Goal: Task Accomplishment & Management: Complete application form

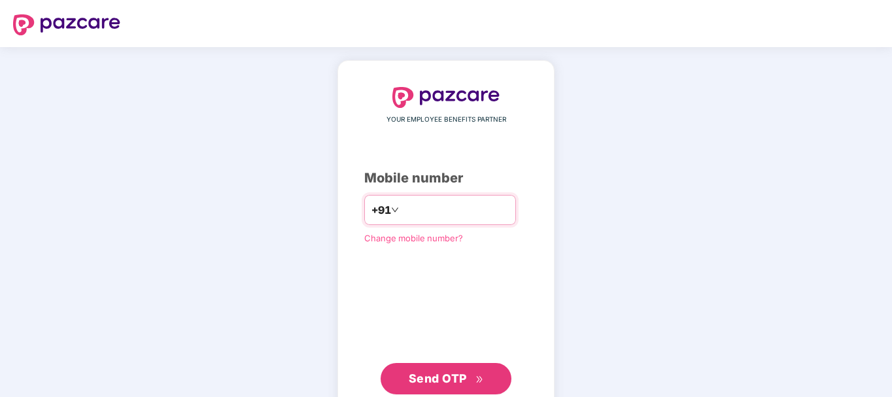
click at [402, 215] on input "number" at bounding box center [455, 209] width 107 height 21
click at [402, 207] on input "**********" at bounding box center [455, 209] width 107 height 21
type input "**********"
click at [436, 294] on div "**********" at bounding box center [445, 240] width 163 height 307
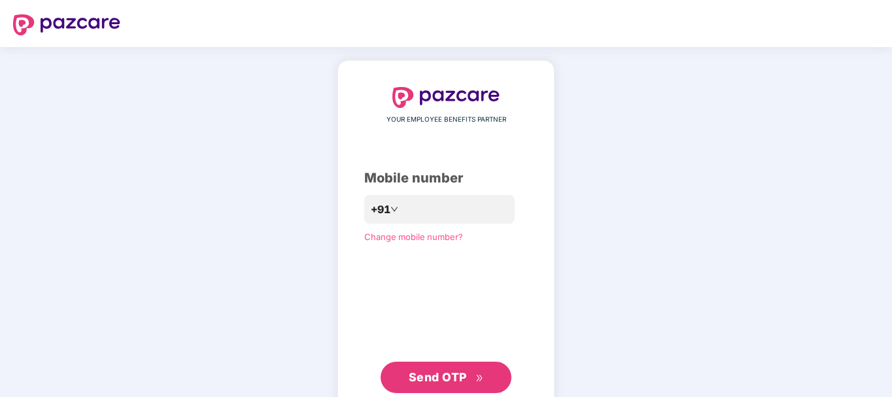
click at [430, 375] on span "Send OTP" at bounding box center [438, 377] width 58 height 14
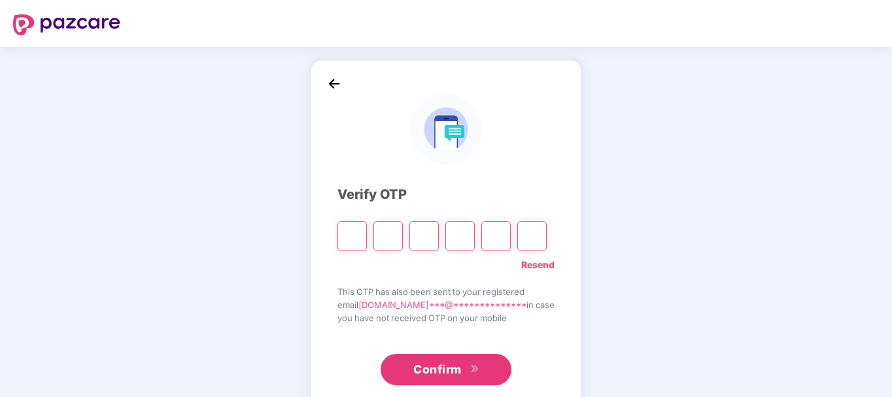
type input "*"
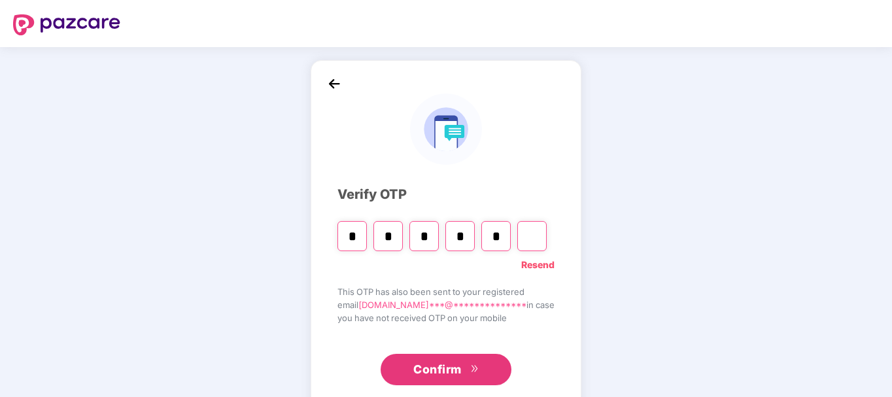
type input "*"
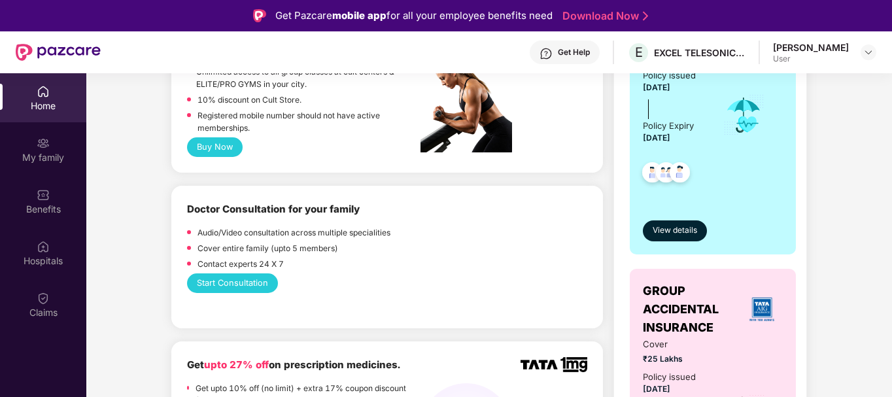
scroll to position [612, 0]
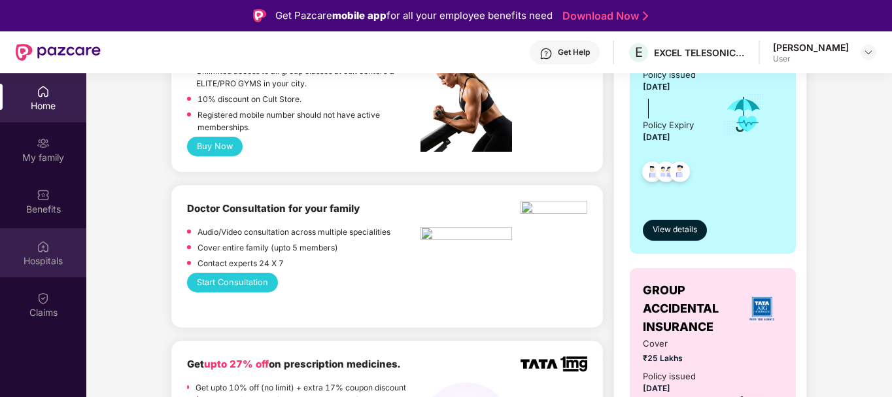
click at [44, 256] on div "Hospitals" at bounding box center [43, 260] width 86 height 13
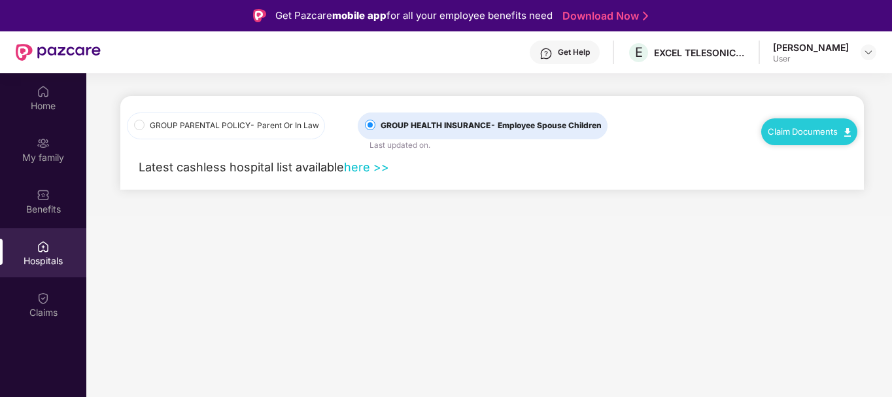
click at [364, 167] on link "here >>" at bounding box center [366, 167] width 45 height 14
click at [46, 169] on div "My family" at bounding box center [43, 149] width 86 height 49
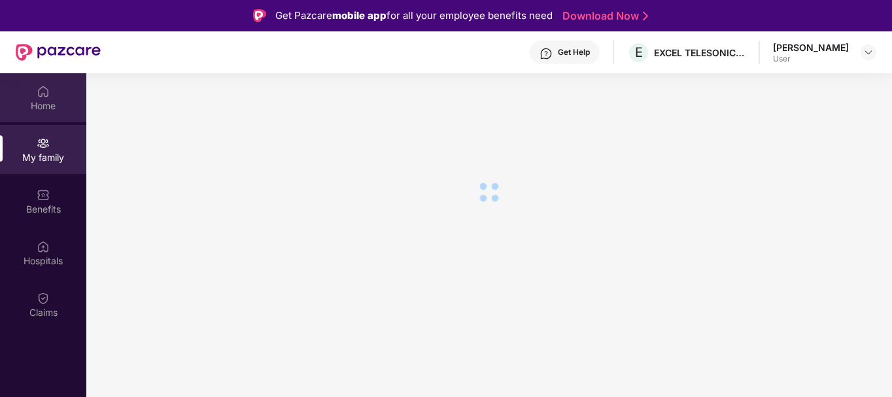
click at [43, 91] on img at bounding box center [43, 91] width 13 height 13
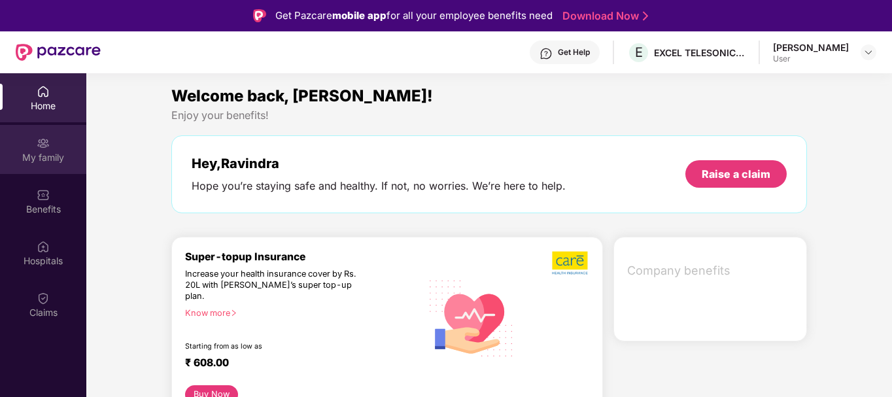
click at [52, 136] on div "My family" at bounding box center [43, 149] width 86 height 49
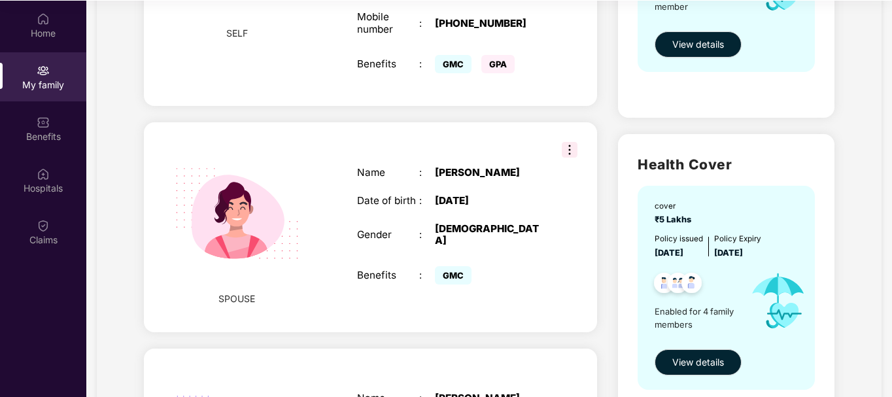
scroll to position [277, 0]
click at [697, 363] on span "View details" at bounding box center [698, 362] width 52 height 14
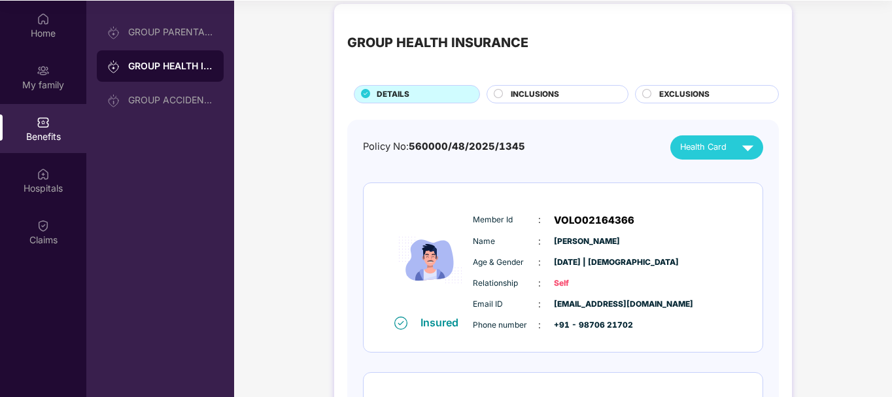
scroll to position [0, 0]
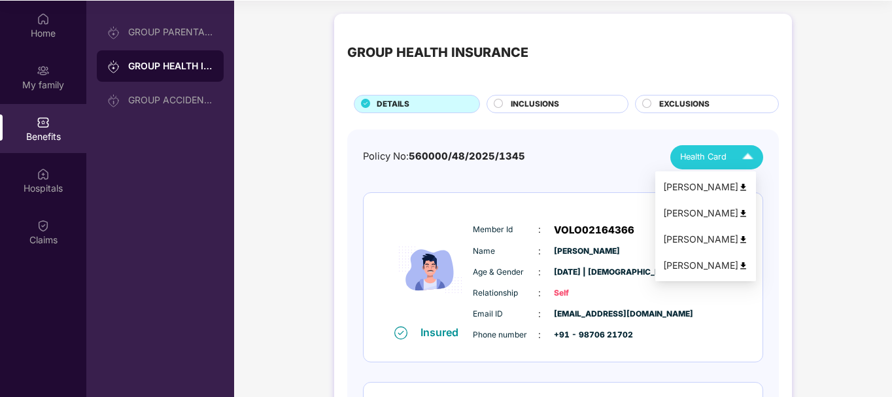
click at [744, 162] on img at bounding box center [747, 157] width 23 height 23
click at [748, 188] on img at bounding box center [743, 187] width 10 height 10
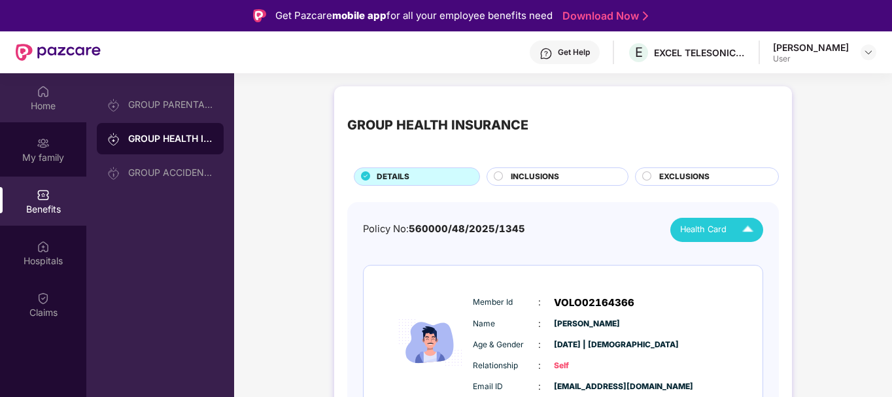
click at [39, 93] on img at bounding box center [43, 91] width 13 height 13
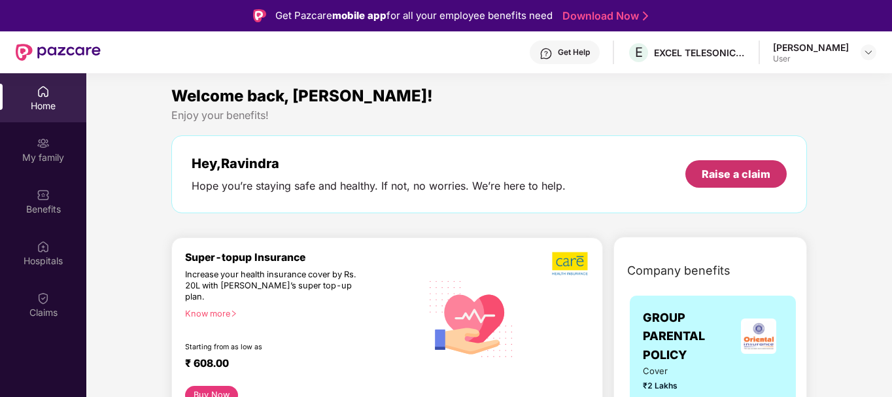
click at [710, 181] on div "Raise a claim" at bounding box center [736, 174] width 69 height 14
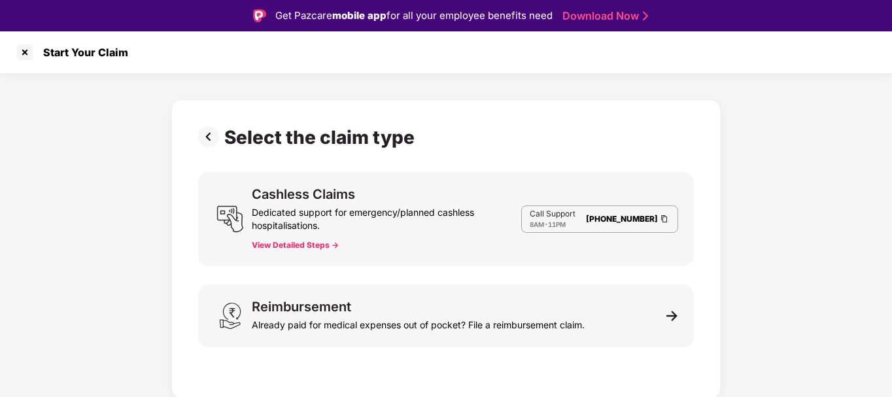
click at [302, 245] on button "View Detailed Steps ->" at bounding box center [295, 245] width 87 height 10
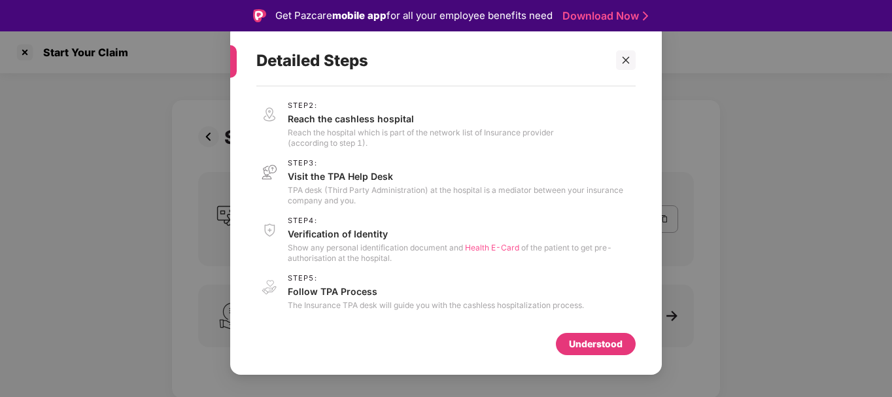
scroll to position [45, 0]
click at [626, 63] on icon "close" at bounding box center [625, 60] width 9 height 9
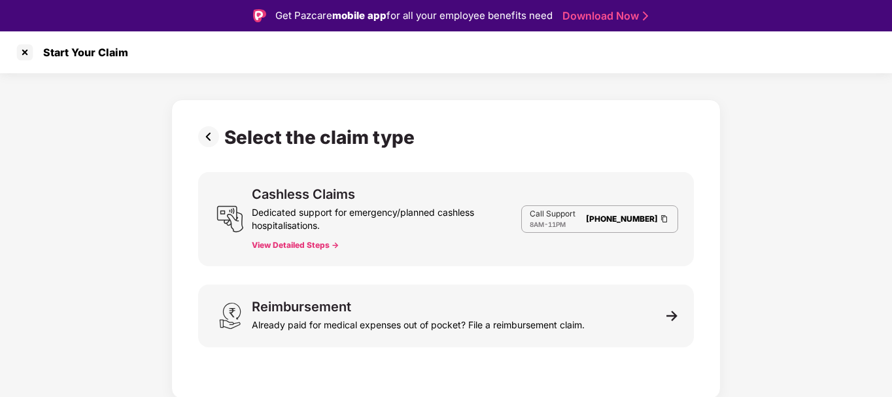
scroll to position [31, 0]
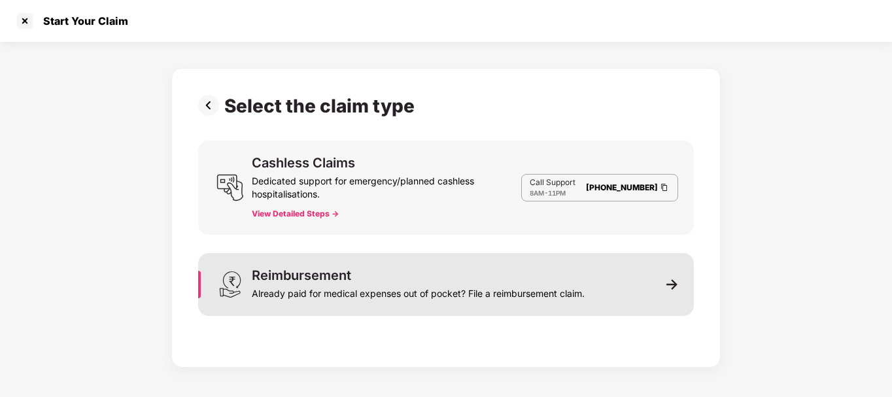
click at [676, 281] on img at bounding box center [672, 285] width 12 height 12
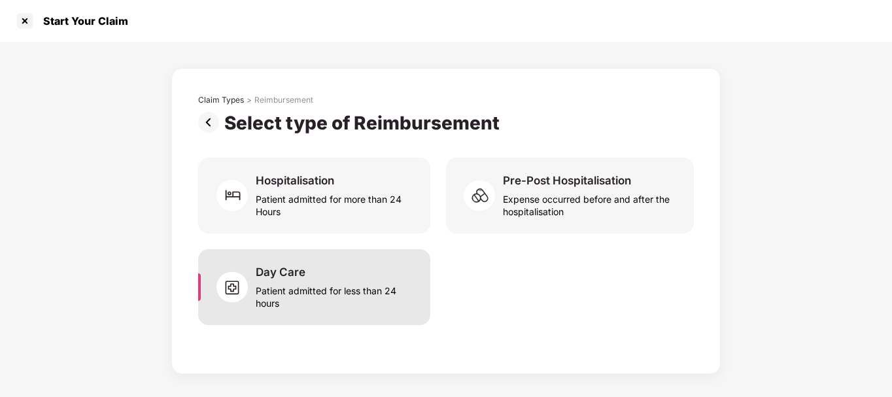
click at [296, 282] on div "Patient admitted for less than 24 hours" at bounding box center [335, 294] width 159 height 30
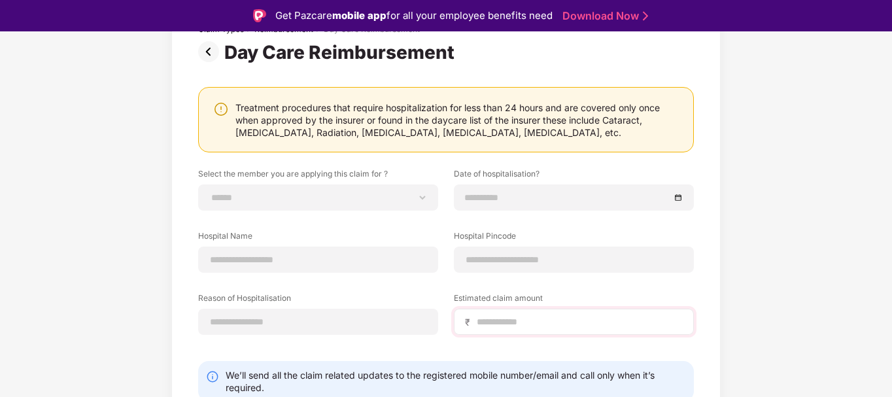
scroll to position [103, 0]
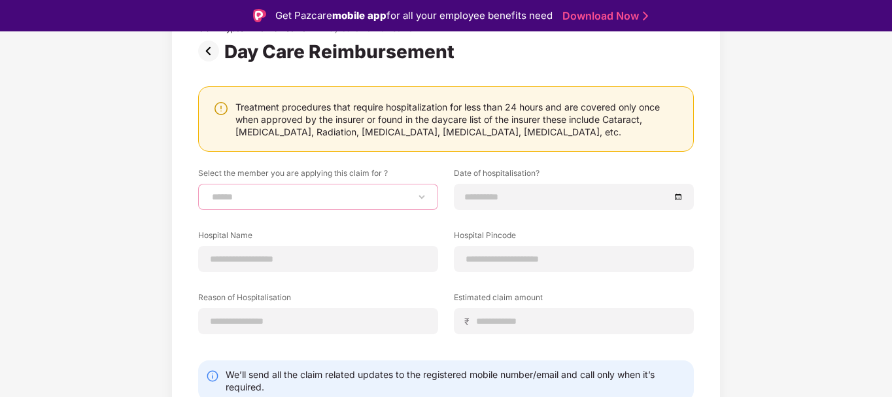
click at [362, 194] on select "**********" at bounding box center [318, 197] width 218 height 10
select select "**********"
click at [209, 192] on select "**********" at bounding box center [318, 197] width 218 height 10
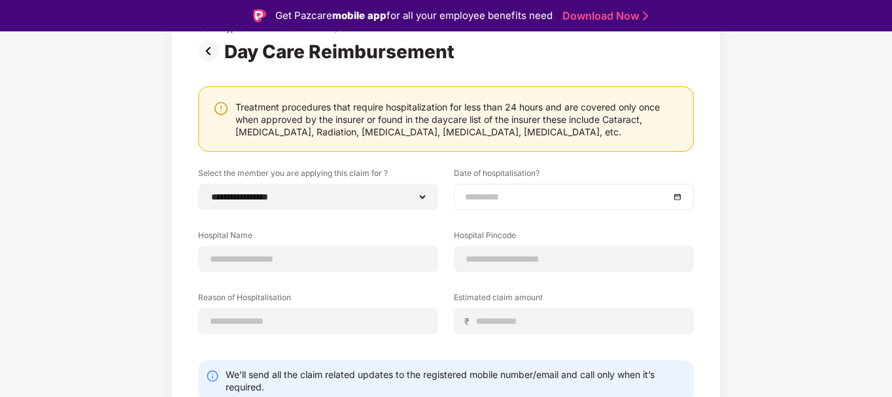
click at [492, 204] on div at bounding box center [574, 197] width 240 height 26
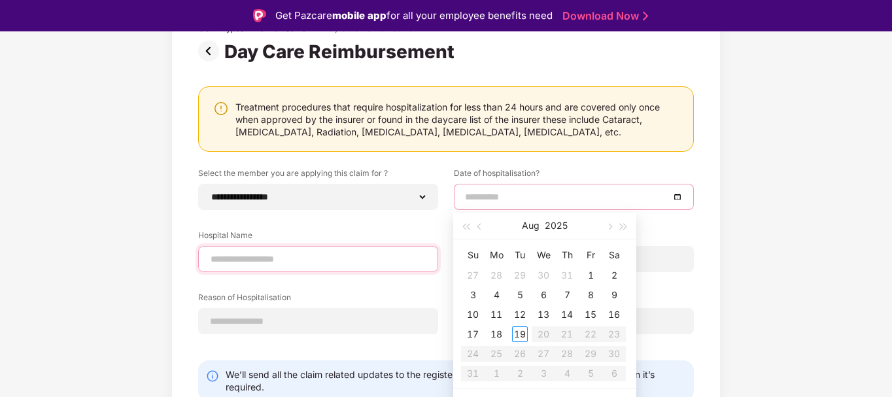
click at [334, 253] on div "Hospital Name" at bounding box center [318, 251] width 240 height 43
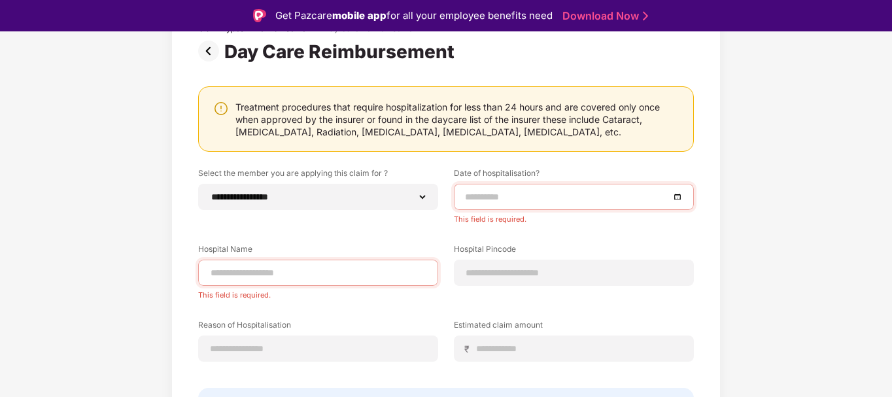
click at [368, 231] on div "**********" at bounding box center [446, 274] width 496 height 214
click at [287, 350] on input at bounding box center [318, 349] width 218 height 14
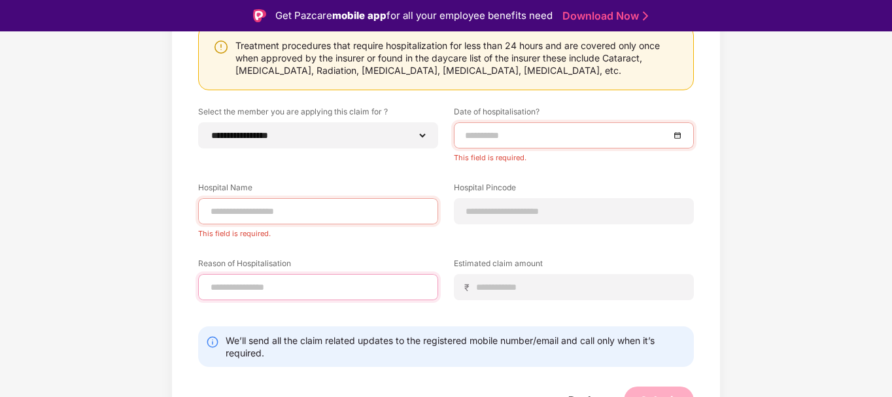
scroll to position [160, 0]
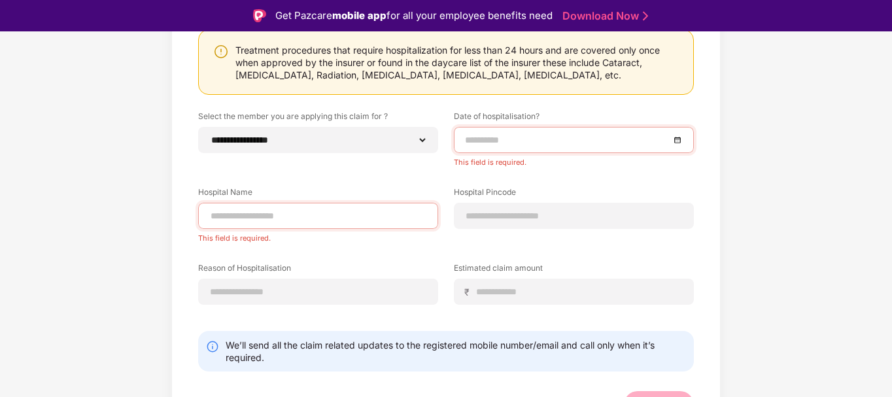
click at [676, 141] on div at bounding box center [574, 140] width 218 height 14
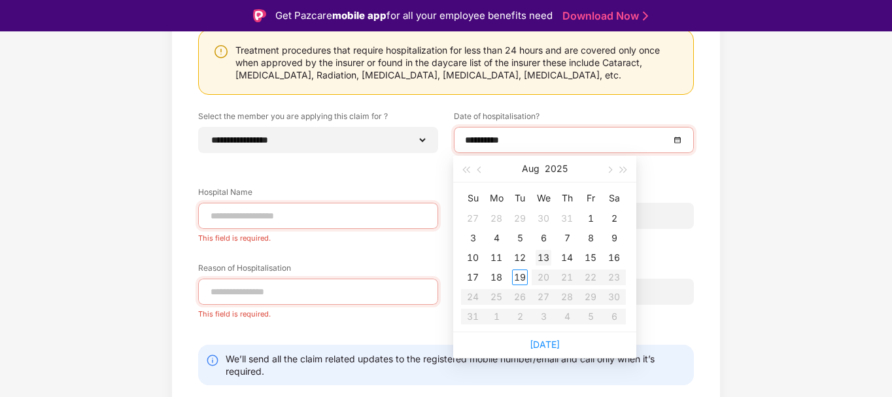
type input "**********"
click at [522, 279] on div "19" at bounding box center [520, 277] width 16 height 16
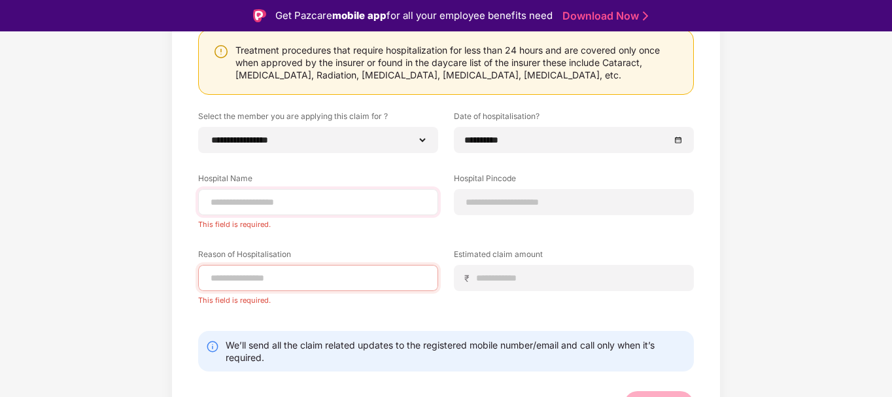
click at [292, 194] on div at bounding box center [318, 202] width 240 height 26
click at [260, 201] on input at bounding box center [318, 203] width 218 height 14
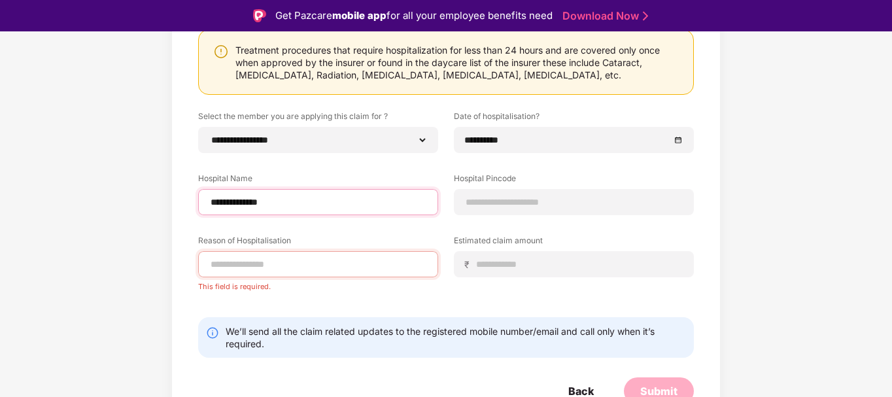
type input "**********"
click at [326, 179] on label "Hospital Name" at bounding box center [318, 181] width 240 height 16
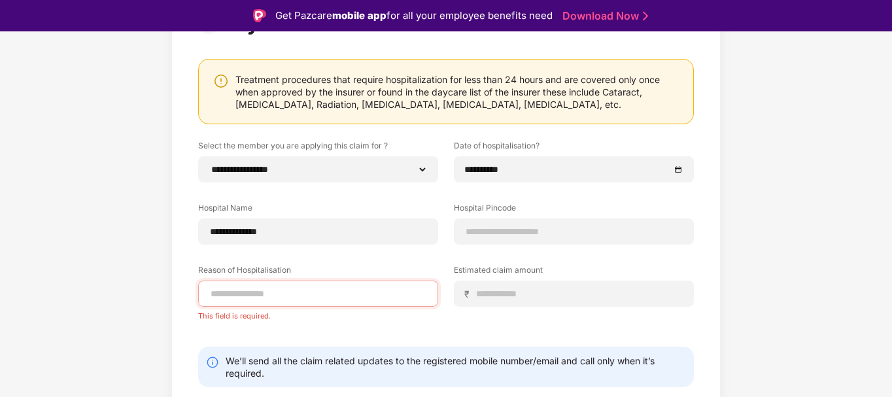
scroll to position [169, 0]
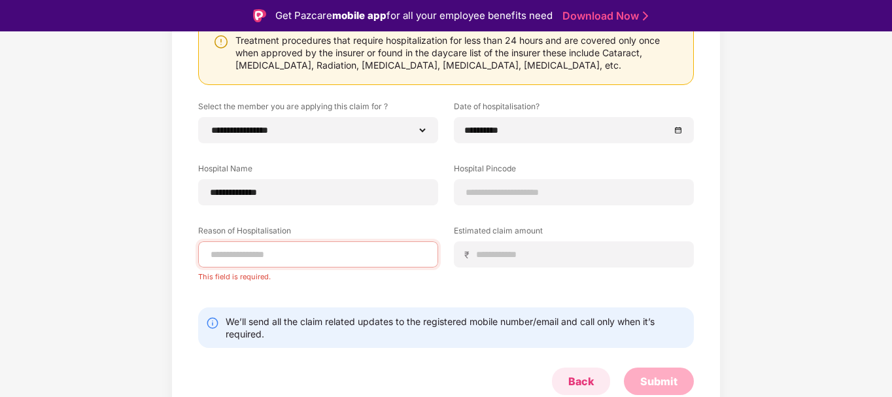
click at [570, 381] on div "Back" at bounding box center [581, 381] width 26 height 14
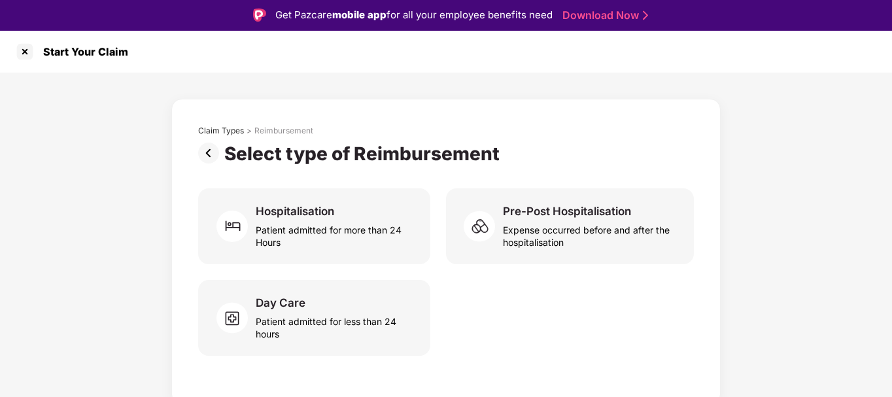
scroll to position [0, 0]
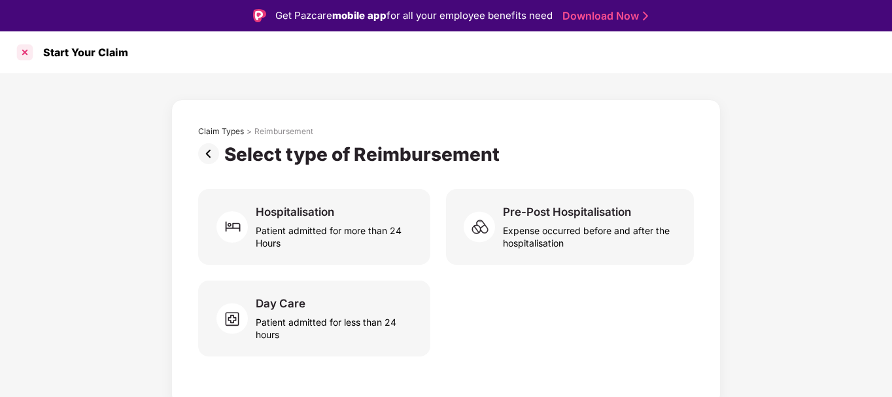
click at [26, 55] on div at bounding box center [24, 52] width 21 height 21
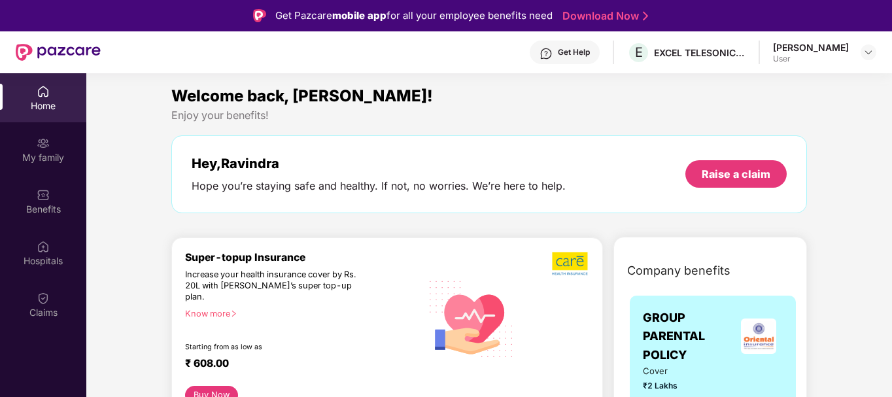
click at [581, 52] on div "Get Help" at bounding box center [574, 52] width 32 height 10
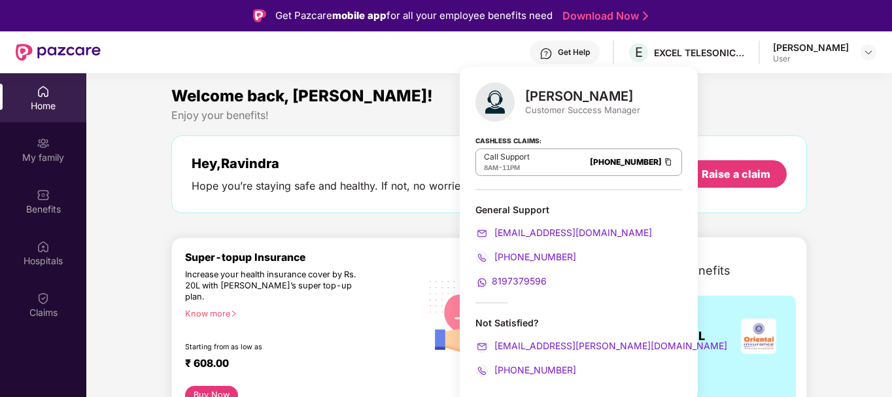
click at [412, 58] on div "Get Help E EXCEL TELESONIC INDIA PRIVATE LIMITED [PERSON_NAME] User" at bounding box center [489, 52] width 776 height 42
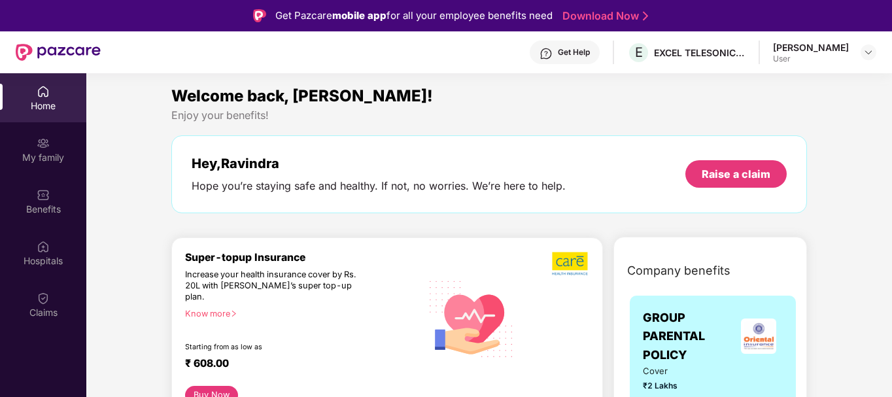
click at [582, 54] on div "Get Help" at bounding box center [574, 52] width 32 height 10
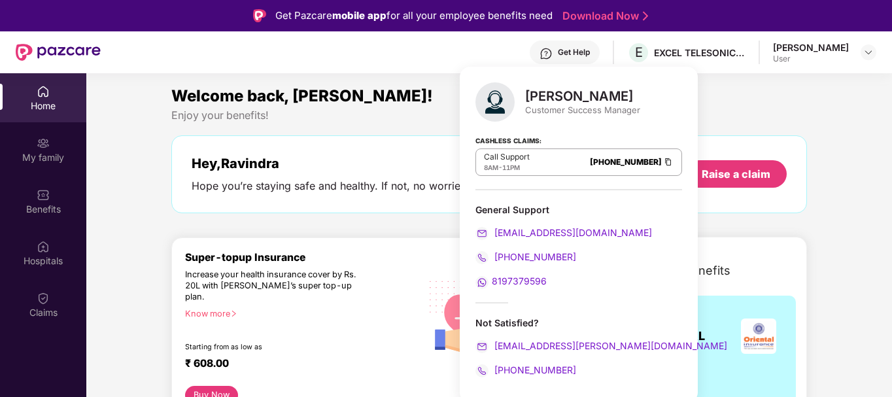
click at [514, 279] on span "8197379596" at bounding box center [519, 280] width 55 height 11
click at [368, 50] on div "Get Help E EXCEL TELESONIC INDIA PRIVATE LIMITED [PERSON_NAME] User" at bounding box center [489, 52] width 776 height 42
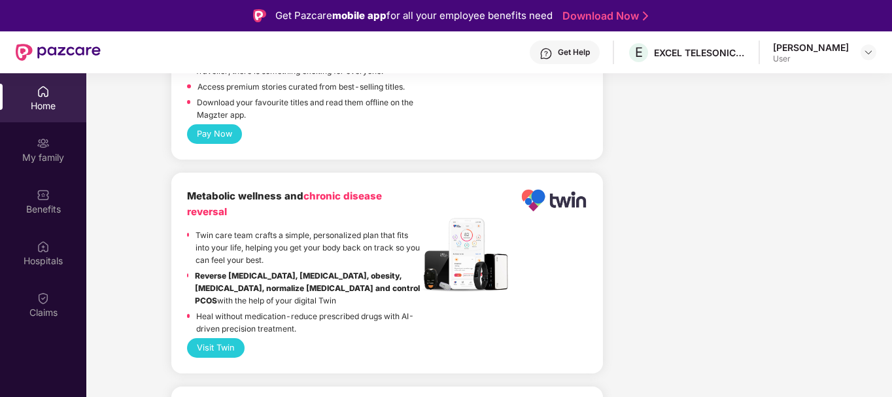
scroll to position [1605, 0]
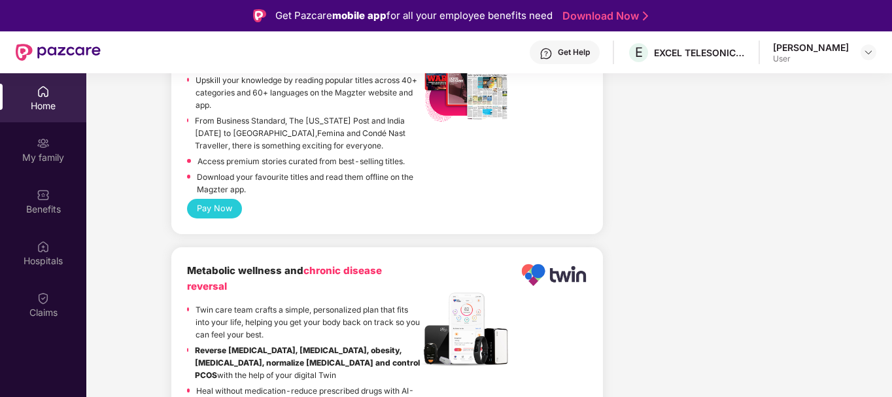
click at [585, 53] on div "Get Help" at bounding box center [574, 52] width 32 height 10
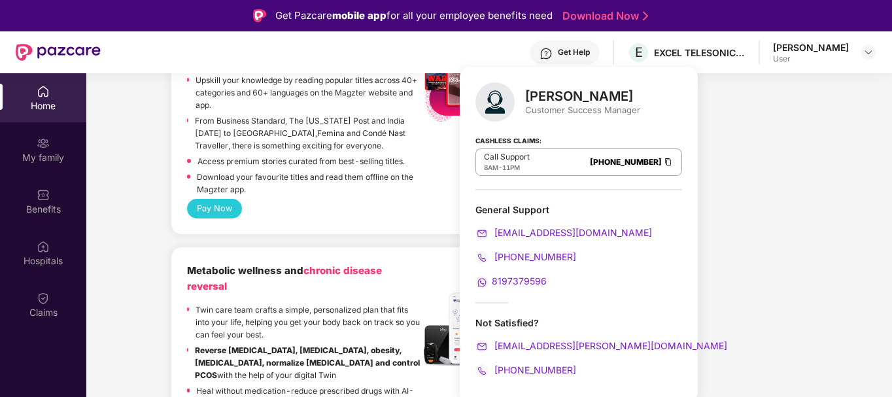
scroll to position [1, 0]
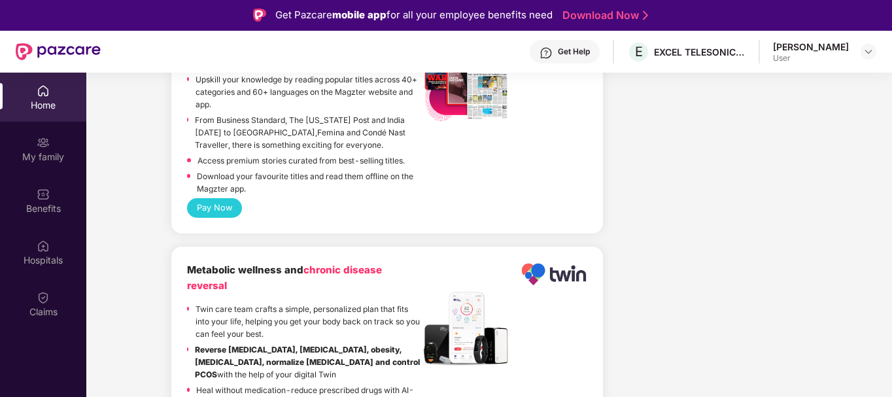
click at [105, 104] on div "Welcome back, [PERSON_NAME]! Enjoy your benefits! Hey, [PERSON_NAME] you’re sta…" at bounding box center [489, 59] width 816 height 3162
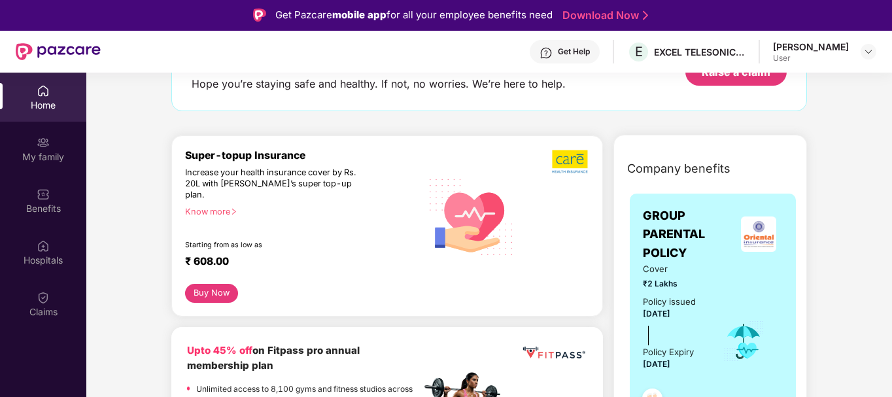
scroll to position [8, 0]
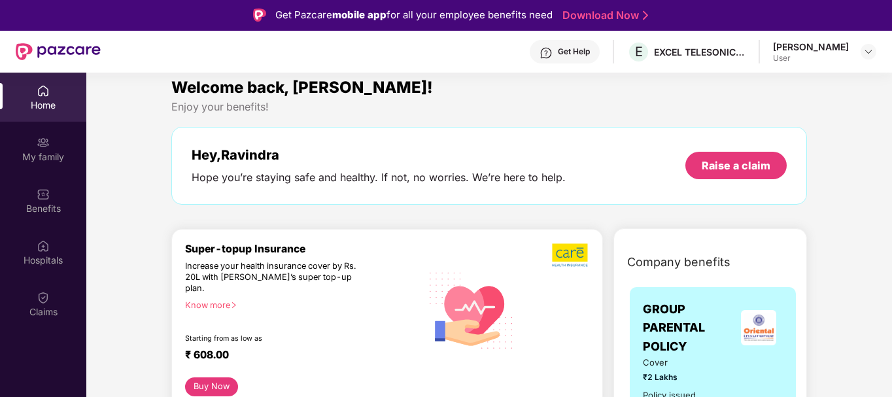
click at [553, 46] on img at bounding box center [545, 52] width 13 height 13
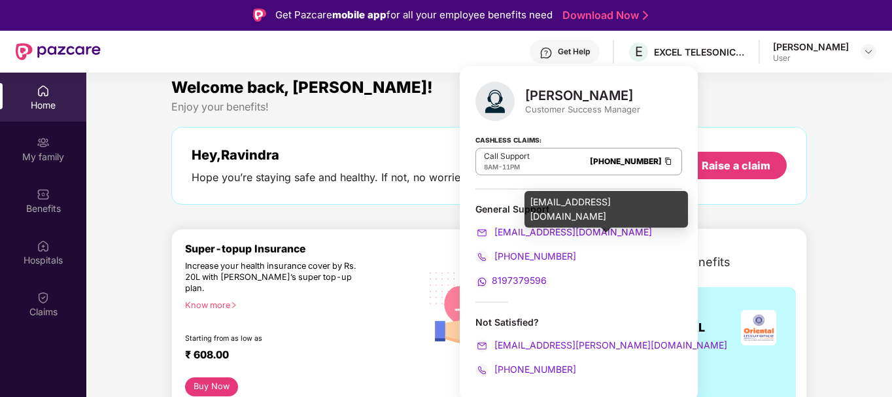
click at [568, 234] on span "[EMAIL_ADDRESS][DOMAIN_NAME]" at bounding box center [572, 231] width 160 height 11
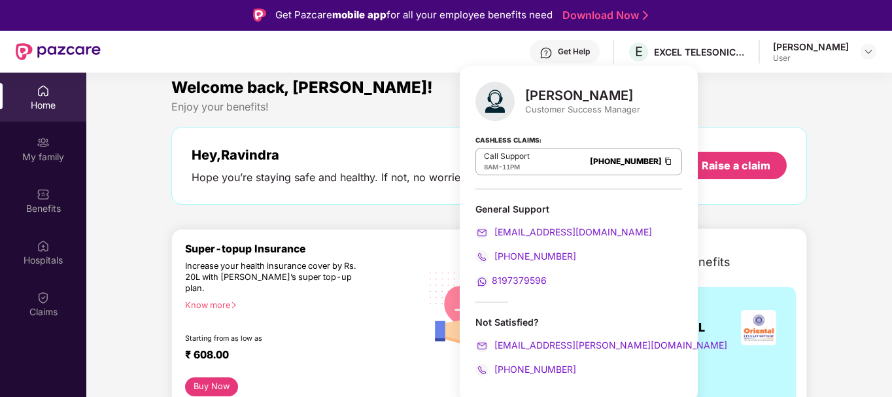
click at [396, 111] on div "Enjoy your benefits!" at bounding box center [489, 107] width 636 height 14
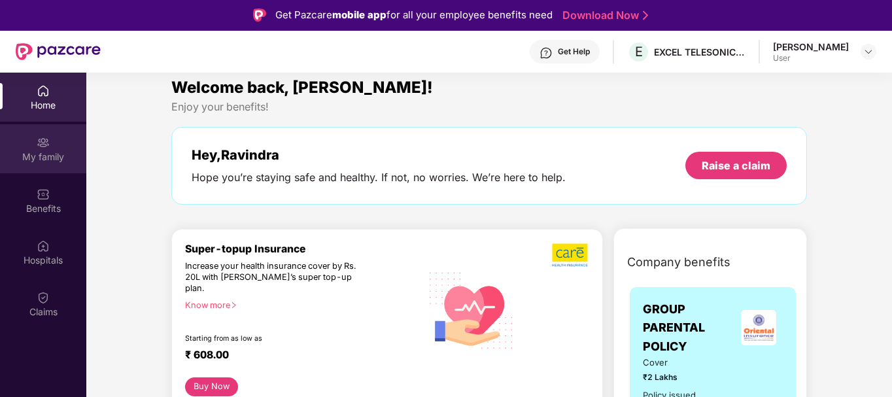
click at [41, 160] on div "My family" at bounding box center [43, 156] width 86 height 13
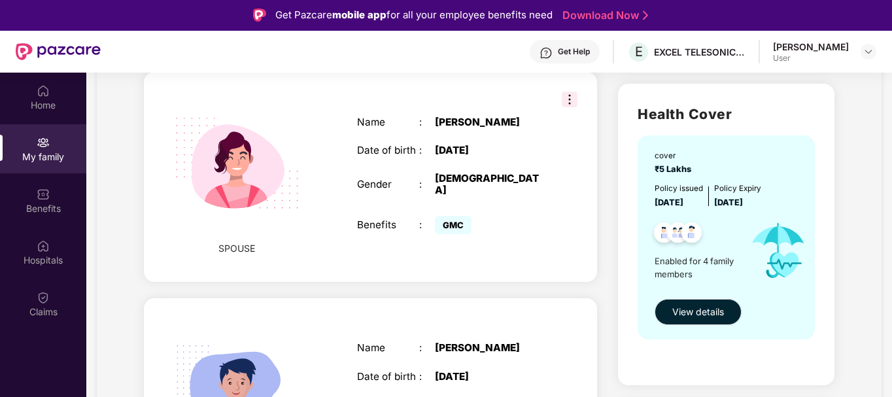
scroll to position [400, 0]
click at [698, 313] on span "View details" at bounding box center [698, 311] width 52 height 14
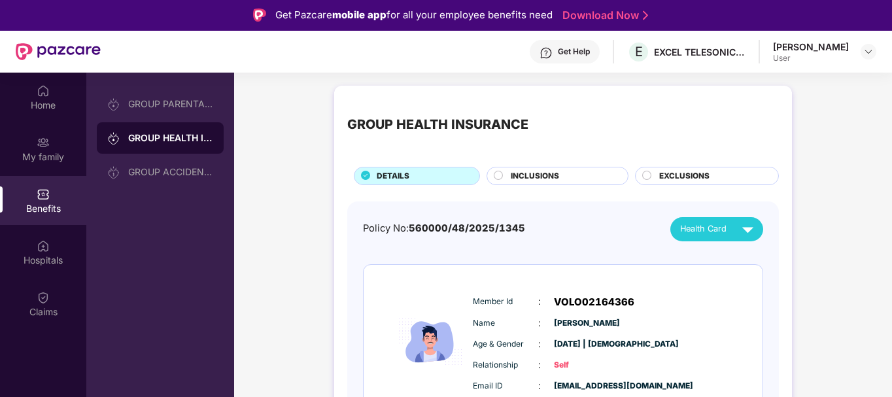
scroll to position [60, 0]
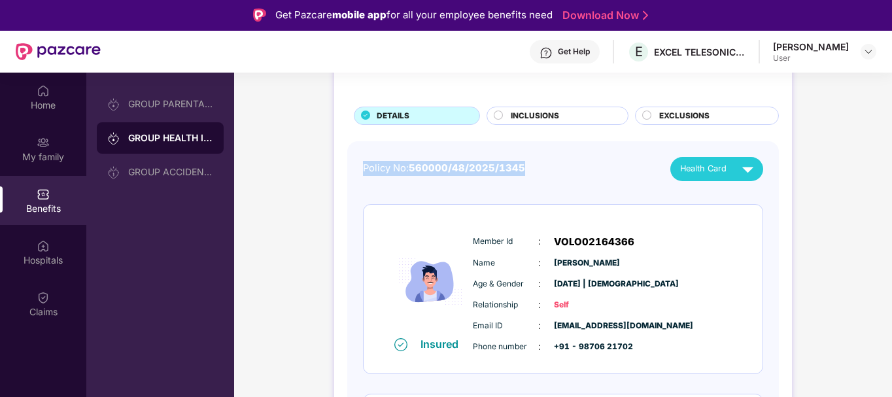
drag, startPoint x: 363, startPoint y: 167, endPoint x: 543, endPoint y: 167, distance: 180.5
copy div "Policy No: 560000/48/2025/1345"
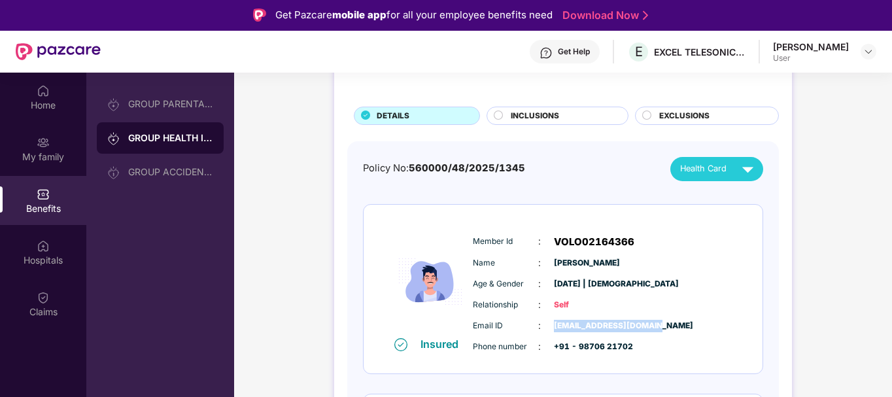
drag, startPoint x: 554, startPoint y: 328, endPoint x: 659, endPoint y: 317, distance: 105.2
click at [659, 317] on div "Member Id : VOLO02164366 Name : [PERSON_NAME] Age & Gender : [DATE] | [DEMOGRAP…" at bounding box center [603, 294] width 266 height 133
copy span "[EMAIL_ADDRESS][DOMAIN_NAME]"
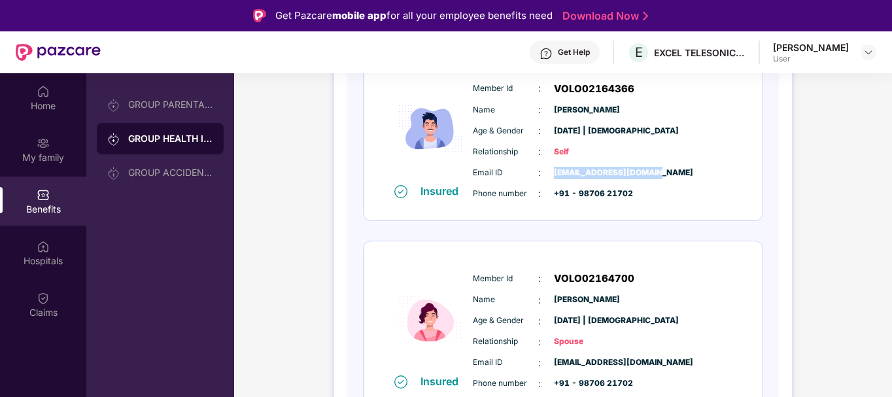
scroll to position [0, 0]
